Goal: Information Seeking & Learning: Understand process/instructions

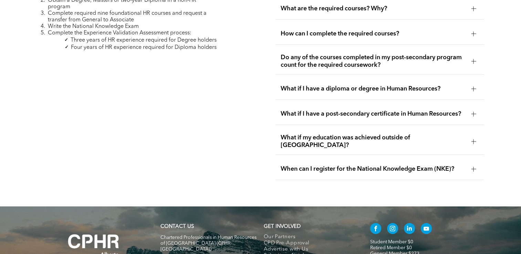
scroll to position [2087, 0]
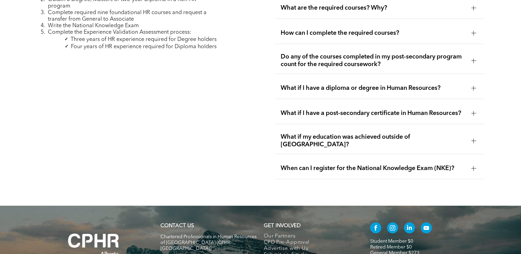
click at [469, 83] on div at bounding box center [473, 88] width 10 height 10
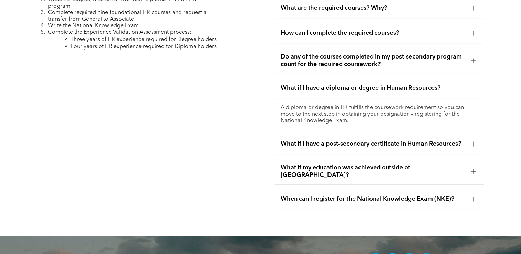
click at [471, 86] on div at bounding box center [473, 88] width 10 height 10
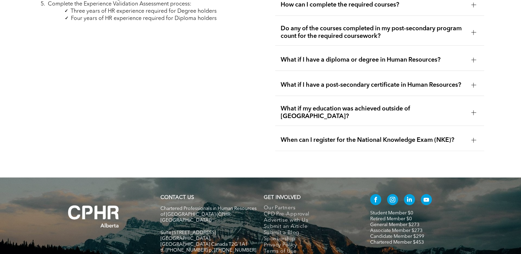
scroll to position [2113, 0]
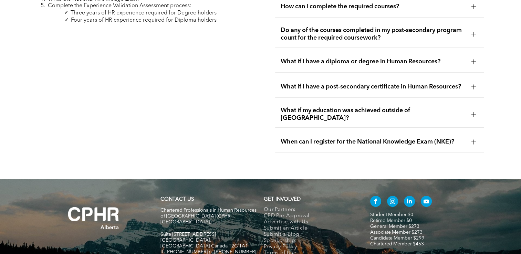
click at [473, 131] on div "When can I register for the National Knowledge Exam (NKE)?" at bounding box center [379, 142] width 209 height 22
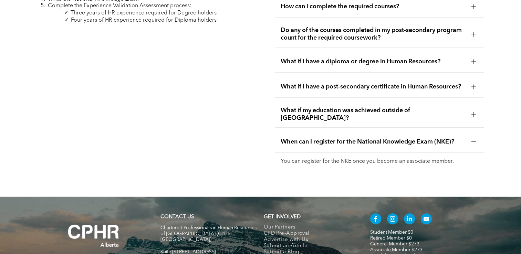
click at [474, 131] on div "When can I register for the National Knowledge Exam (NKE)?" at bounding box center [379, 142] width 209 height 22
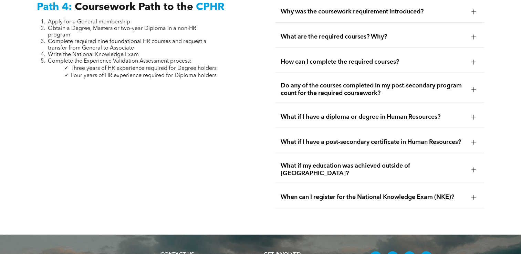
scroll to position [2057, 0]
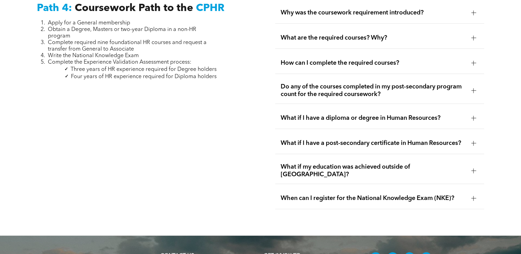
click at [255, 93] on div "Path 4: Coursework Path to the CPHR Apply for a General membership Obtain a Deg…" at bounding box center [260, 106] width 521 height 260
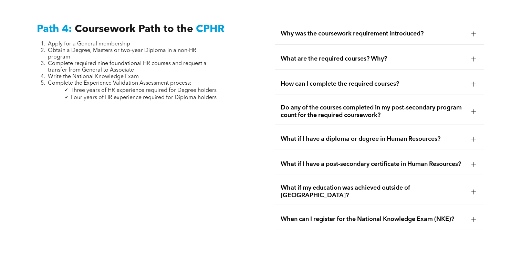
scroll to position [2029, 0]
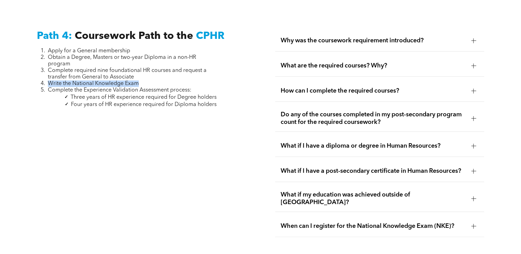
drag, startPoint x: 137, startPoint y: 81, endPoint x: 48, endPoint y: 80, distance: 88.8
click at [48, 81] on span "Write the National Knowledge Exam" at bounding box center [93, 84] width 91 height 6
click at [138, 103] on span "Four years of HR experience required for Diploma holders" at bounding box center [144, 105] width 146 height 6
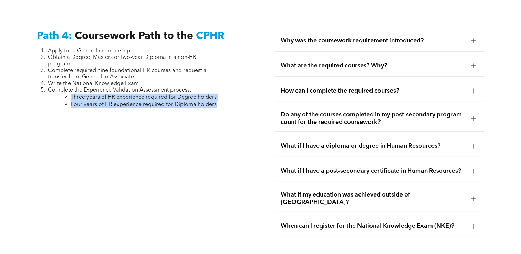
drag, startPoint x: 216, startPoint y: 102, endPoint x: 43, endPoint y: 96, distance: 172.9
click at [43, 96] on ul "Three years of HR experience required for Degree holders Four years of HR exper…" at bounding box center [127, 101] width 180 height 14
drag, startPoint x: 43, startPoint y: 96, endPoint x: 107, endPoint y: 107, distance: 64.7
click at [107, 107] on div "Path 4: Coursework Path to the CPHR Apply for a General membership Obtain a Deg…" at bounding box center [141, 133] width 220 height 218
click at [118, 95] on span "Three years of HR experience required for Degree holders" at bounding box center [144, 98] width 146 height 6
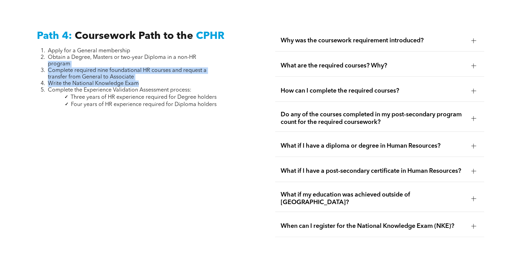
drag, startPoint x: 139, startPoint y: 82, endPoint x: 11, endPoint y: 59, distance: 130.1
click at [11, 59] on div "Path 4: Coursework Path to the CPHR Apply for a General membership Obtain a Deg…" at bounding box center [260, 134] width 521 height 260
drag, startPoint x: 11, startPoint y: 59, endPoint x: 93, endPoint y: 77, distance: 84.0
click at [93, 81] on span "Write the National Knowledge Exam" at bounding box center [93, 84] width 91 height 6
click at [149, 81] on li "Write the National Knowledge Exam" at bounding box center [132, 84] width 169 height 7
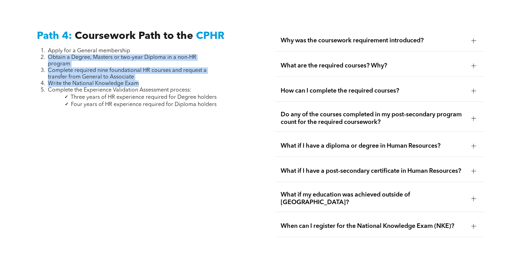
drag, startPoint x: 140, startPoint y: 79, endPoint x: 49, endPoint y: 53, distance: 94.9
click at [49, 53] on ol "Apply for a General membership Obtain a Degree, Masters or two-year Diploma in …" at bounding box center [127, 71] width 180 height 46
click at [49, 55] on span "Obtain a Degree, Masters or two-year Diploma in a non-HR program" at bounding box center [122, 61] width 148 height 12
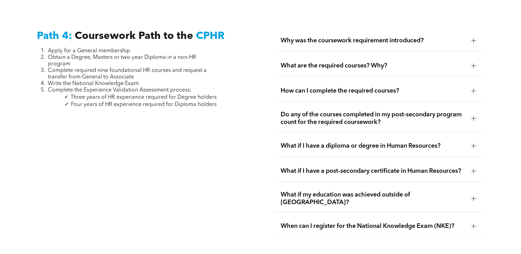
click at [174, 102] on span "Four years of HR experience required for Diploma holders" at bounding box center [144, 105] width 146 height 6
click at [304, 62] on span "What are the required courses? Why?" at bounding box center [372, 66] width 185 height 8
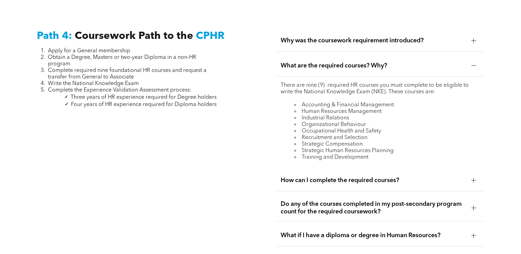
click at [304, 62] on span "What are the required courses? Why?" at bounding box center [372, 66] width 185 height 8
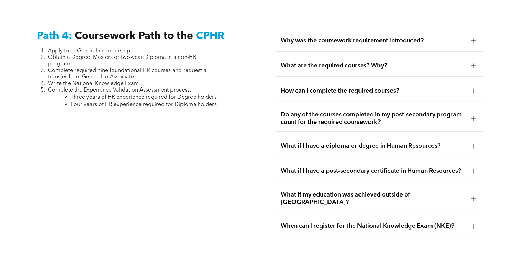
click at [302, 62] on span "What are the required courses? Why?" at bounding box center [372, 66] width 185 height 8
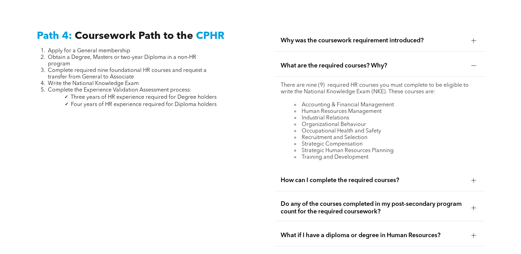
click at [302, 62] on span "What are the required courses? Why?" at bounding box center [372, 66] width 185 height 8
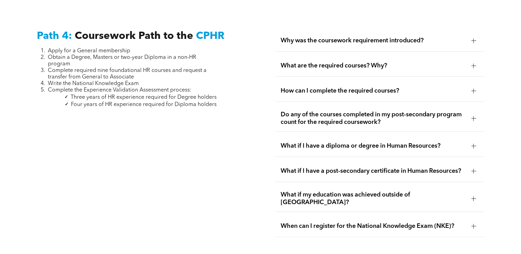
click at [302, 62] on span "What are the required courses? Why?" at bounding box center [372, 66] width 185 height 8
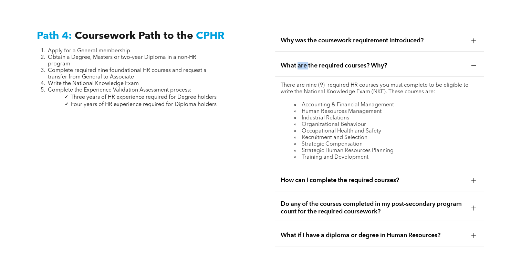
click at [302, 62] on span "What are the required courses? Why?" at bounding box center [372, 66] width 185 height 8
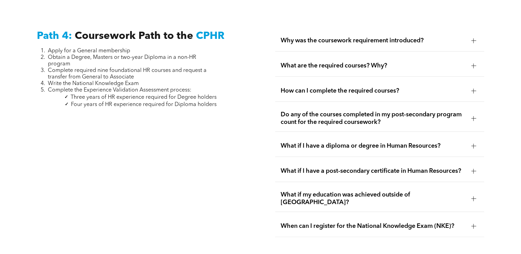
drag, startPoint x: 302, startPoint y: 61, endPoint x: 259, endPoint y: 68, distance: 43.0
click at [259, 68] on div "Path 4: Coursework Path to the CPHR Apply for a General membership Obtain a Deg…" at bounding box center [260, 134] width 521 height 260
click at [284, 62] on span "What are the required courses? Why?" at bounding box center [372, 66] width 185 height 8
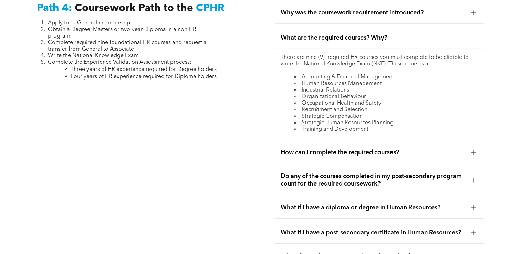
scroll to position [2062, 0]
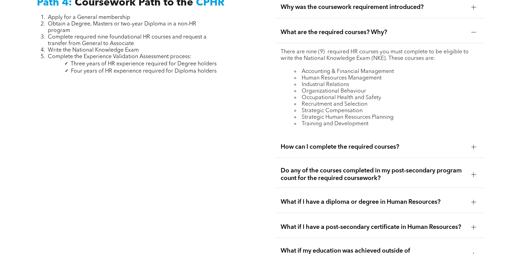
click at [316, 144] on span "How can I complete the required courses?" at bounding box center [372, 147] width 185 height 8
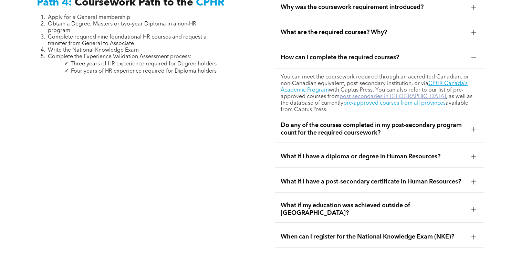
click at [371, 94] on link "post-secondaries in [GEOGRAPHIC_DATA]" at bounding box center [392, 97] width 106 height 6
